Goal: Transaction & Acquisition: Purchase product/service

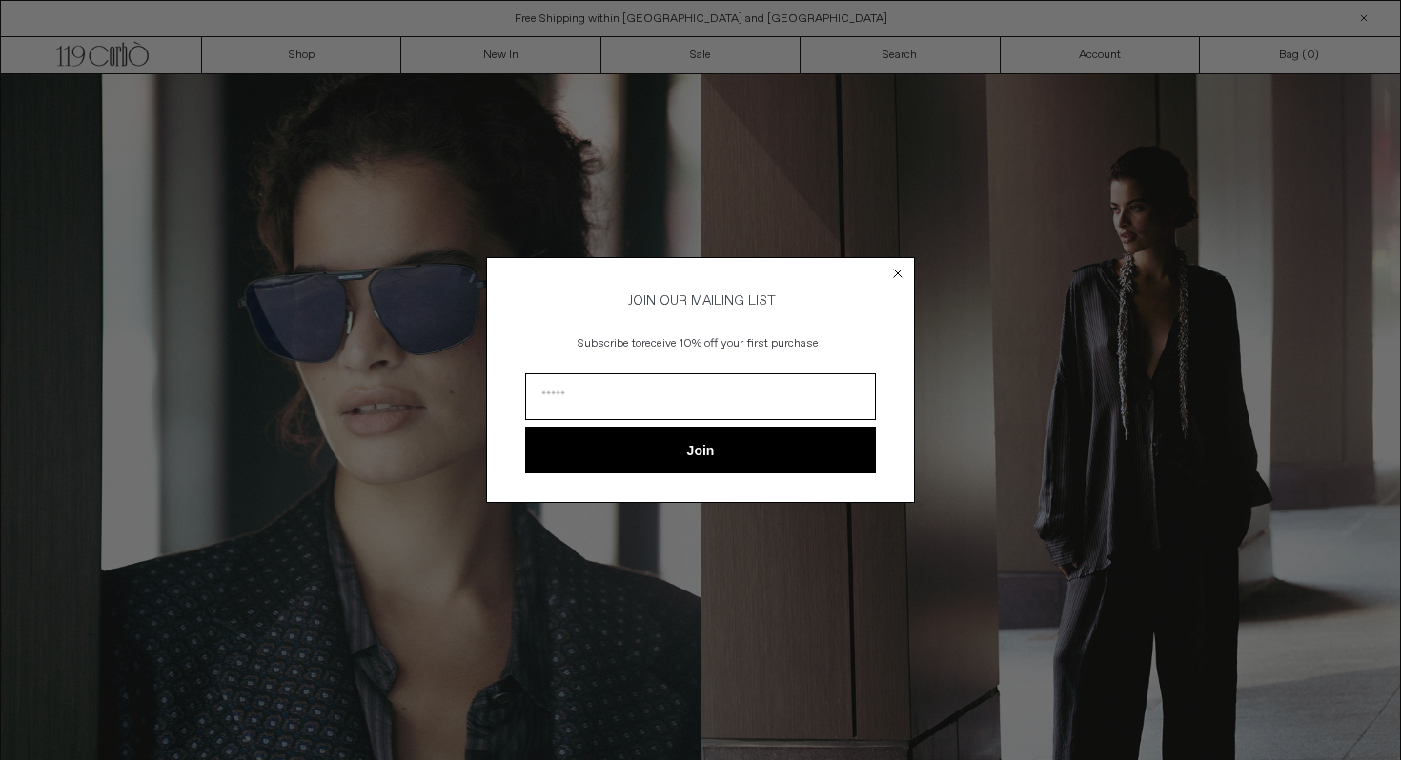
click at [897, 271] on circle "Close dialog" at bounding box center [898, 273] width 18 height 18
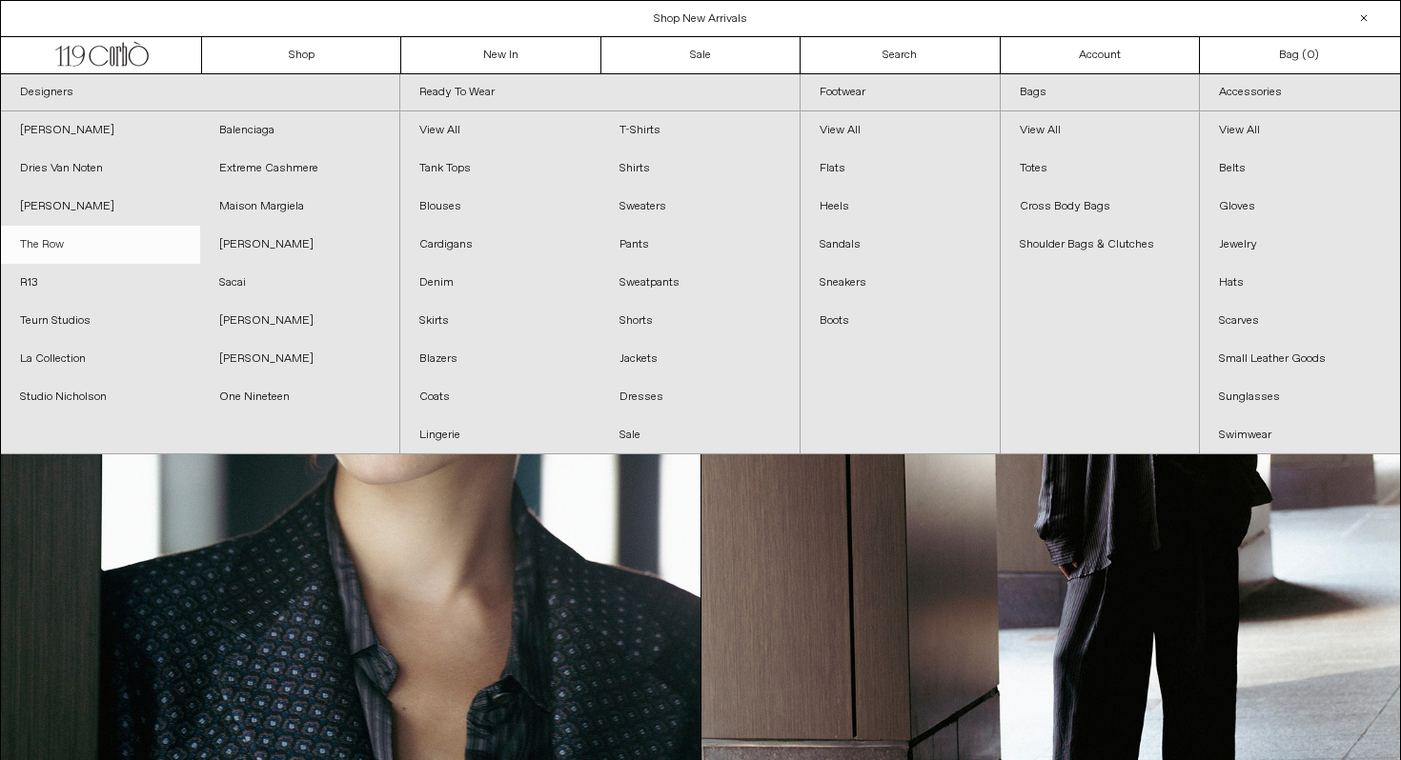
click at [45, 243] on link "The Row" at bounding box center [100, 245] width 199 height 38
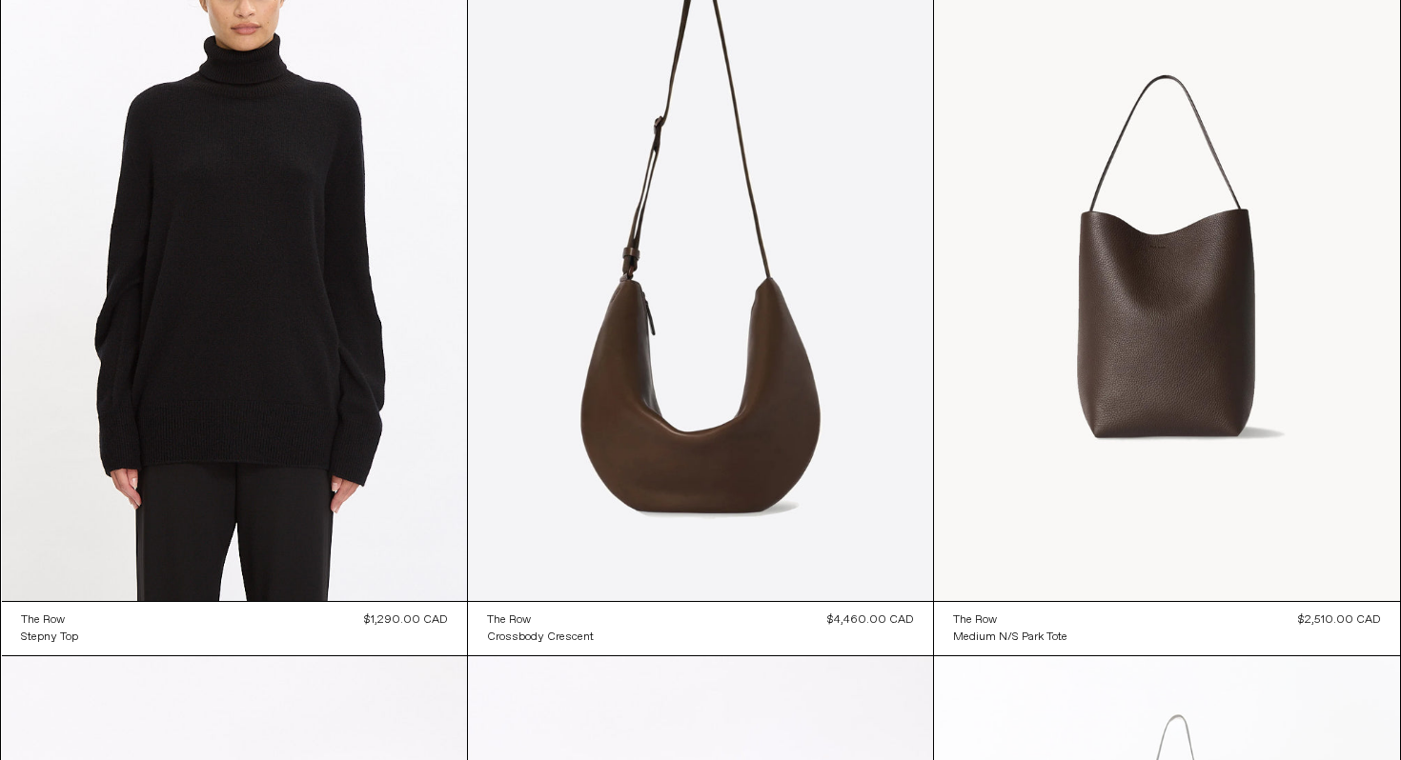
scroll to position [2471, 0]
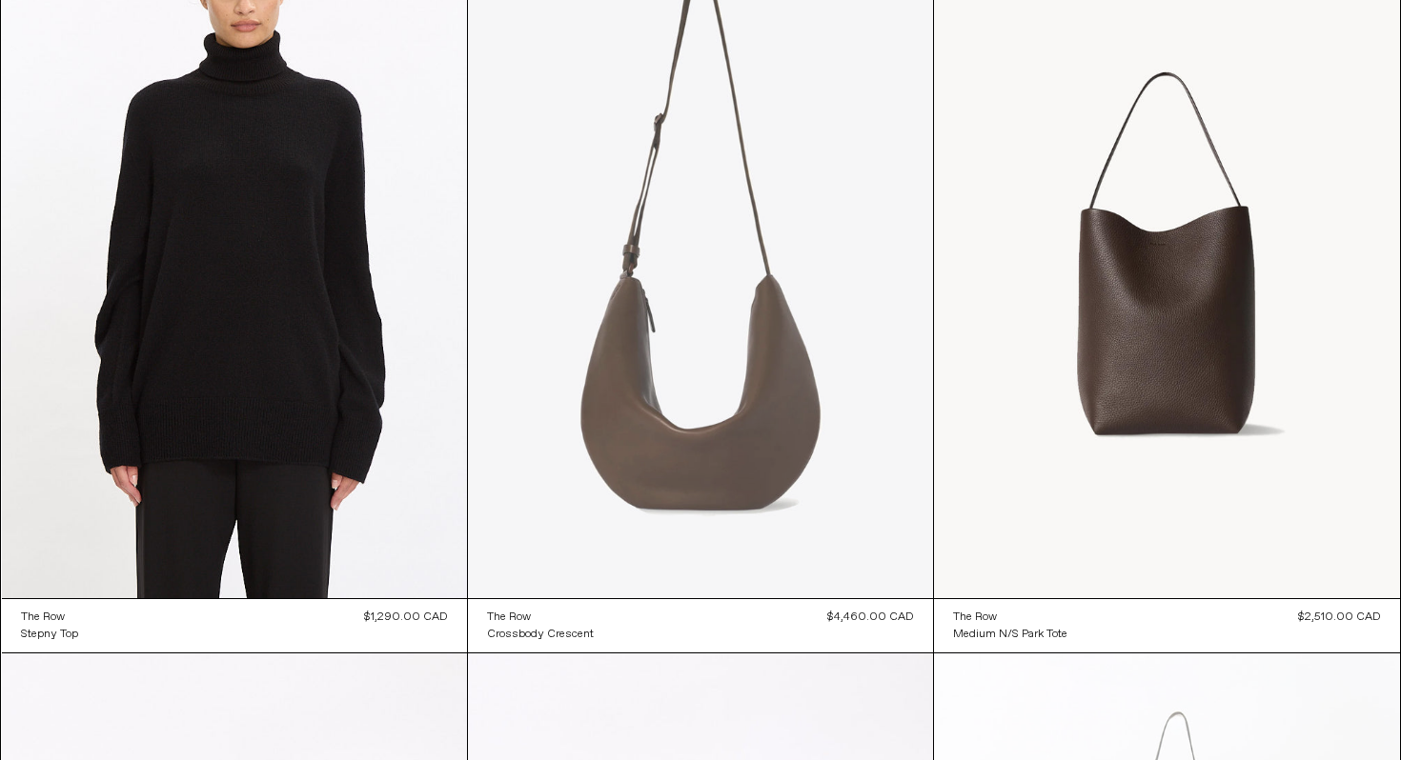
click at [678, 354] on at bounding box center [700, 250] width 465 height 698
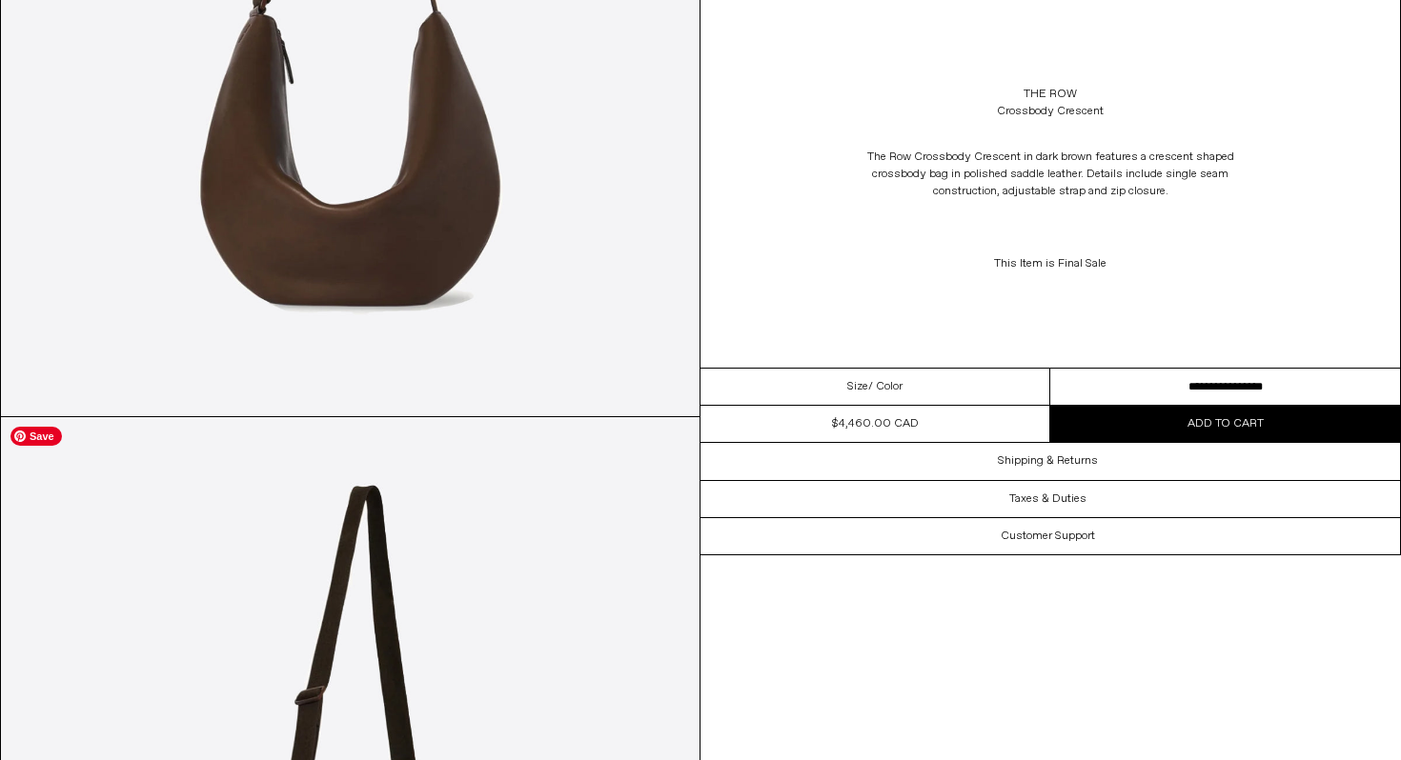
scroll to position [566, 0]
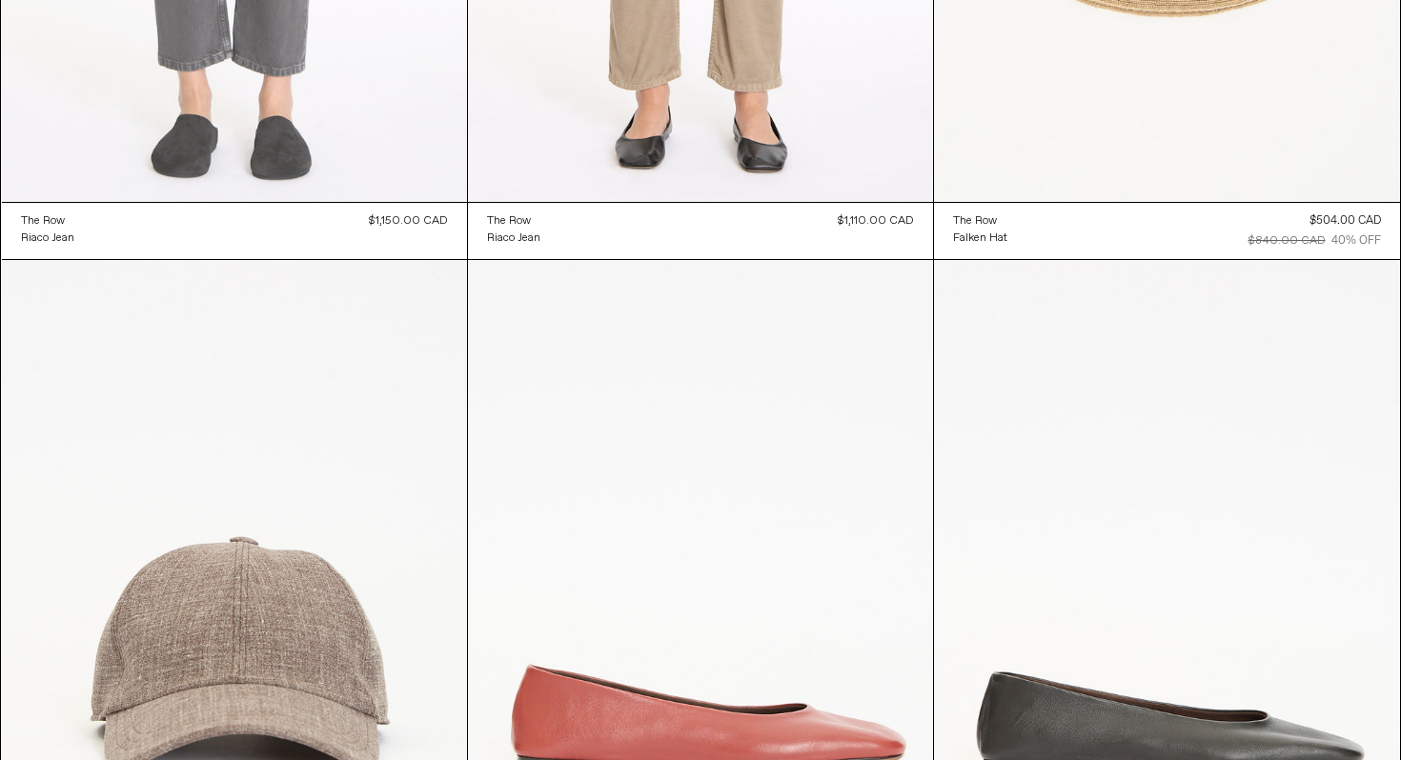
scroll to position [14162, 0]
